Goal: Task Accomplishment & Management: Use online tool/utility

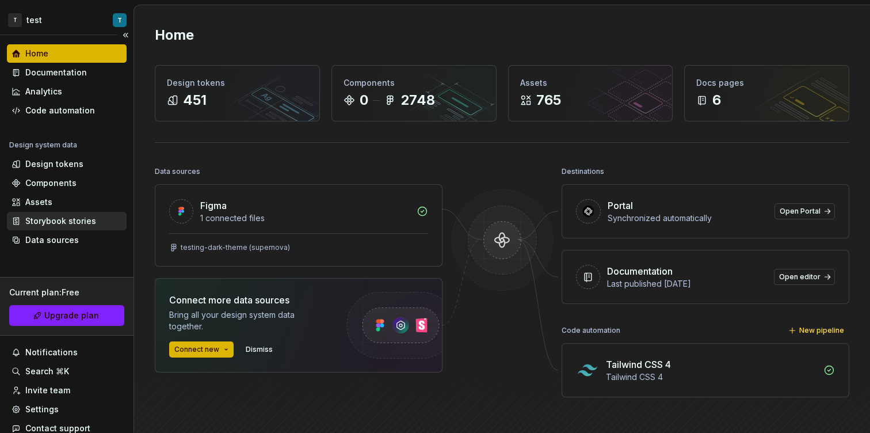
click at [86, 221] on div "Storybook stories" at bounding box center [60, 221] width 71 height 12
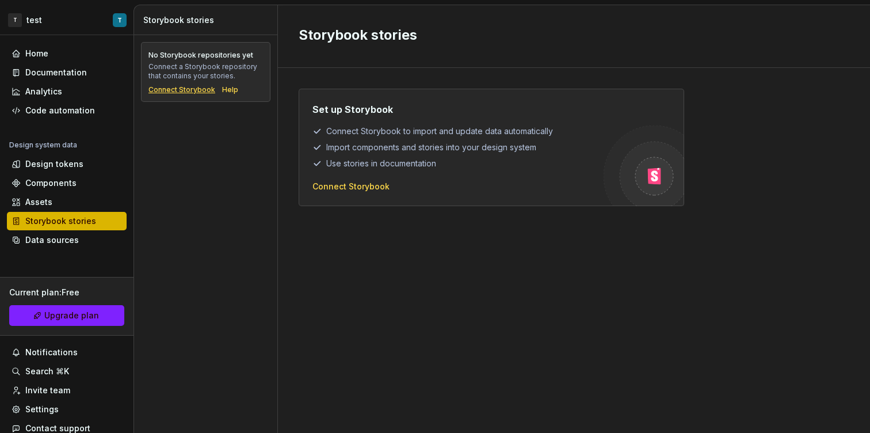
click at [186, 85] on div "Connect Storybook" at bounding box center [181, 89] width 67 height 9
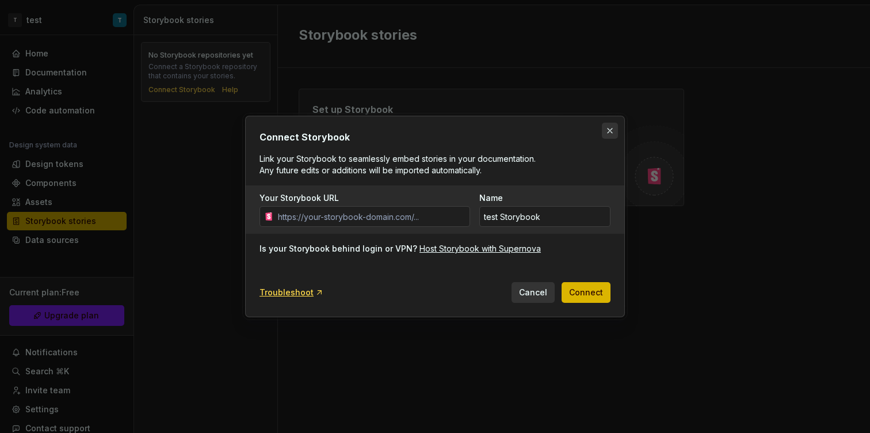
click at [609, 131] on button "button" at bounding box center [610, 131] width 16 height 16
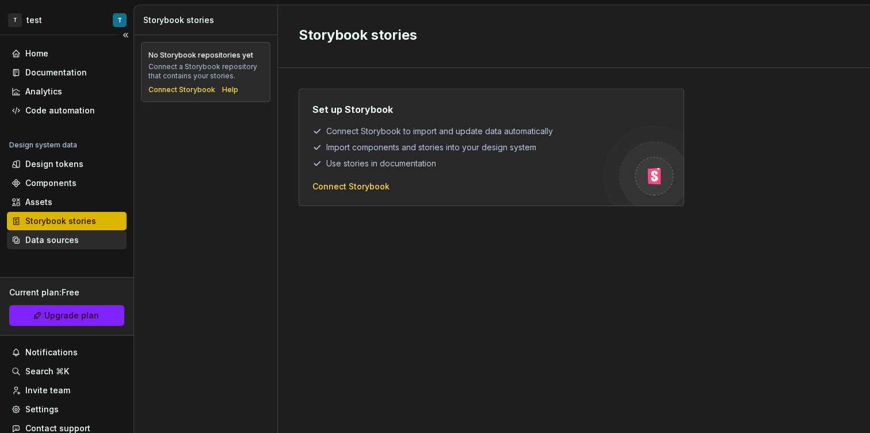
click at [60, 237] on div "Data sources" at bounding box center [52, 240] width 54 height 12
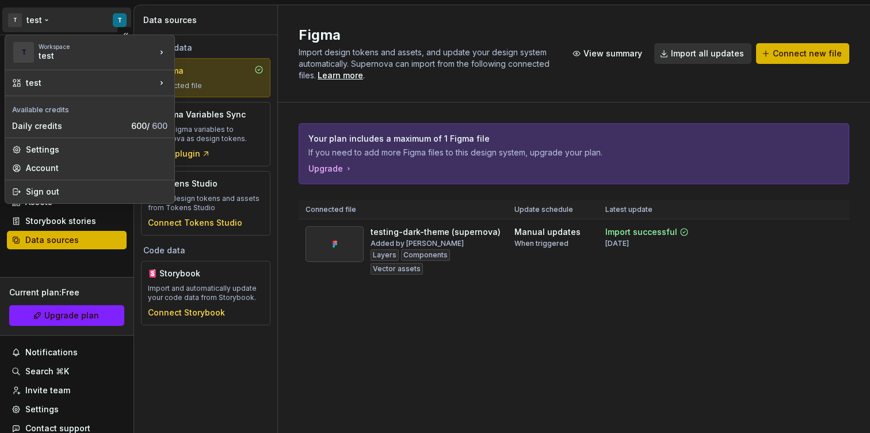
click at [59, 17] on html "T test T Home Documentation Analytics Code automation Design system data Design…" at bounding box center [435, 216] width 870 height 433
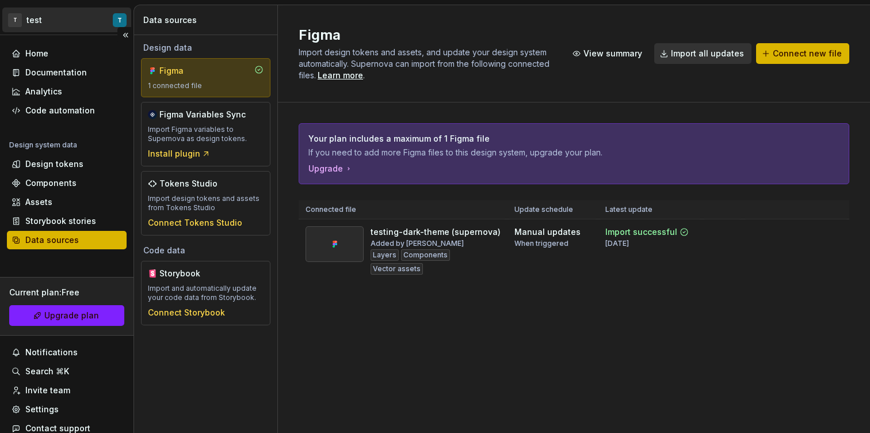
click at [106, 21] on html "T test T Home Documentation Analytics Code automation Design system data Design…" at bounding box center [435, 216] width 870 height 433
click at [109, 22] on html "T test T Home Documentation Analytics Code automation Design system data Design…" at bounding box center [435, 216] width 870 height 433
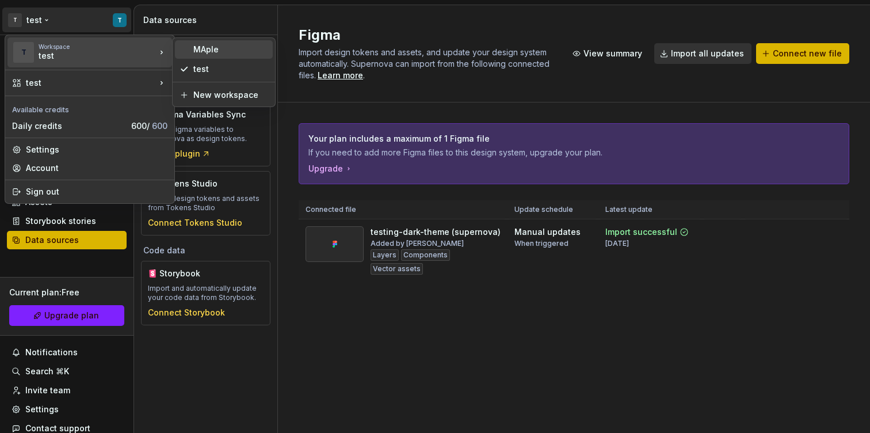
click at [199, 55] on div "MAple" at bounding box center [230, 50] width 75 height 12
